Goal: Task Accomplishment & Management: Manage account settings

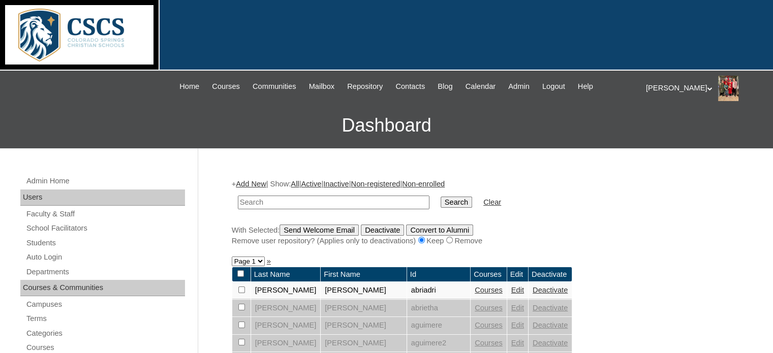
click at [244, 180] on link "Add New" at bounding box center [251, 184] width 30 height 8
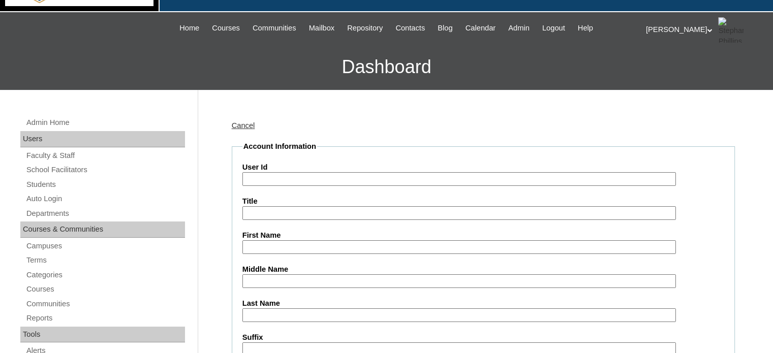
scroll to position [102, 0]
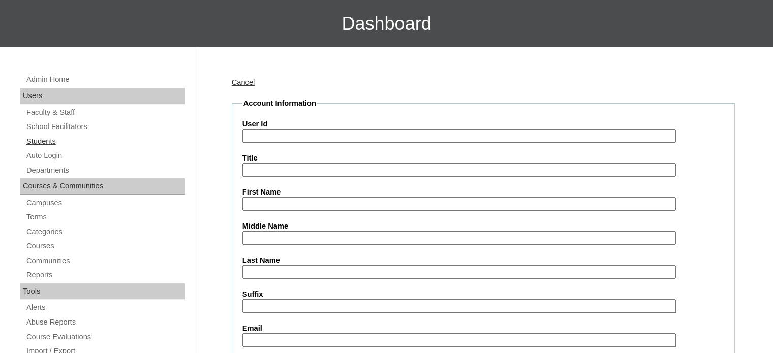
click at [47, 139] on link "Students" at bounding box center [105, 141] width 160 height 13
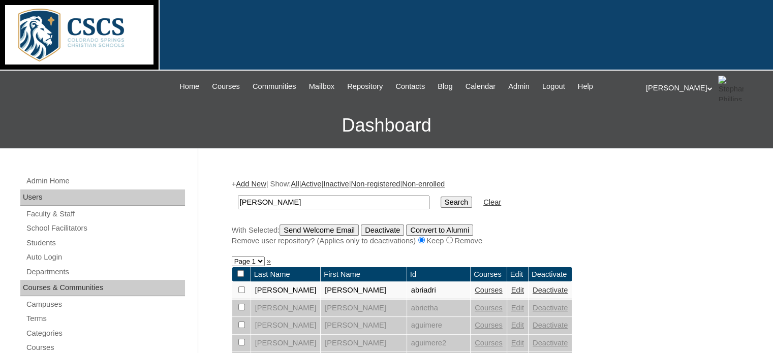
type input "[PERSON_NAME]"
click at [441, 201] on input "Search" at bounding box center [457, 202] width 32 height 11
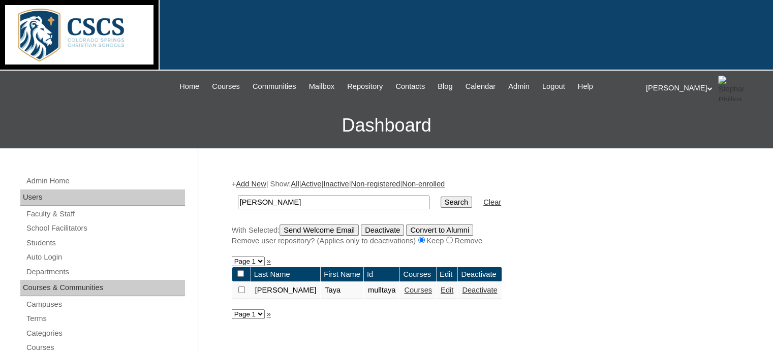
click at [404, 291] on link "Courses" at bounding box center [418, 290] width 28 height 8
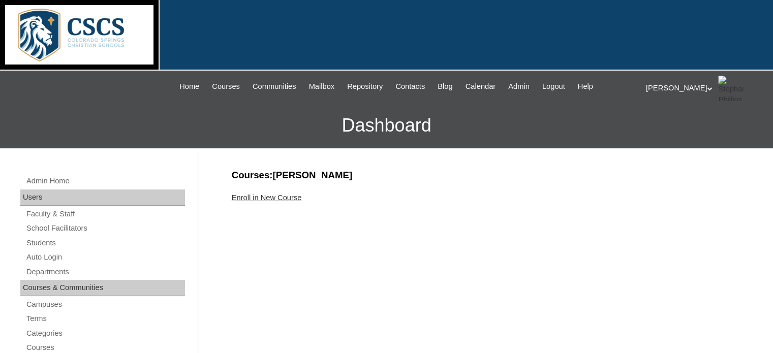
click at [262, 197] on link "Enroll in New Course" at bounding box center [267, 198] width 70 height 8
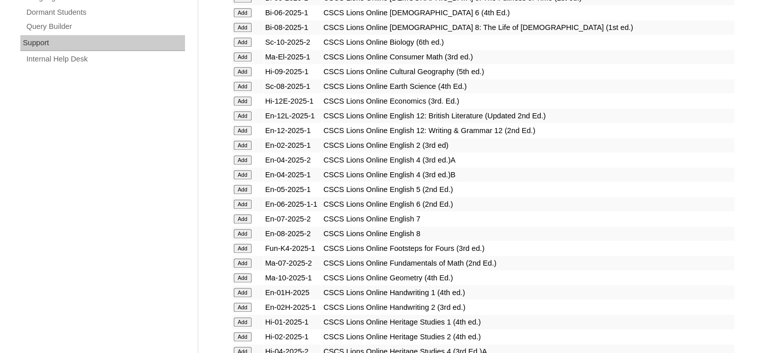
scroll to position [762, 0]
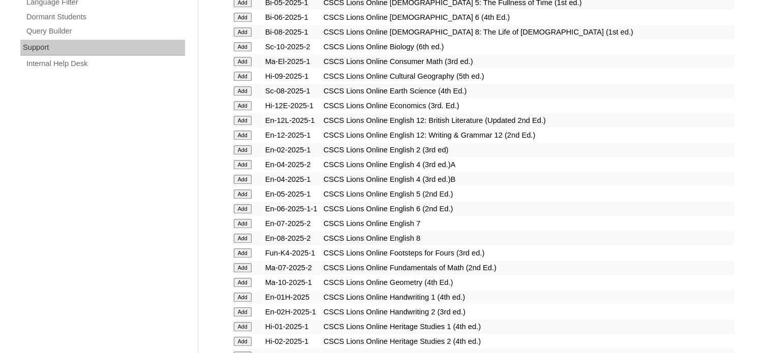
click at [246, 57] on input "Add" at bounding box center [243, 61] width 18 height 9
